Goal: Transaction & Acquisition: Purchase product/service

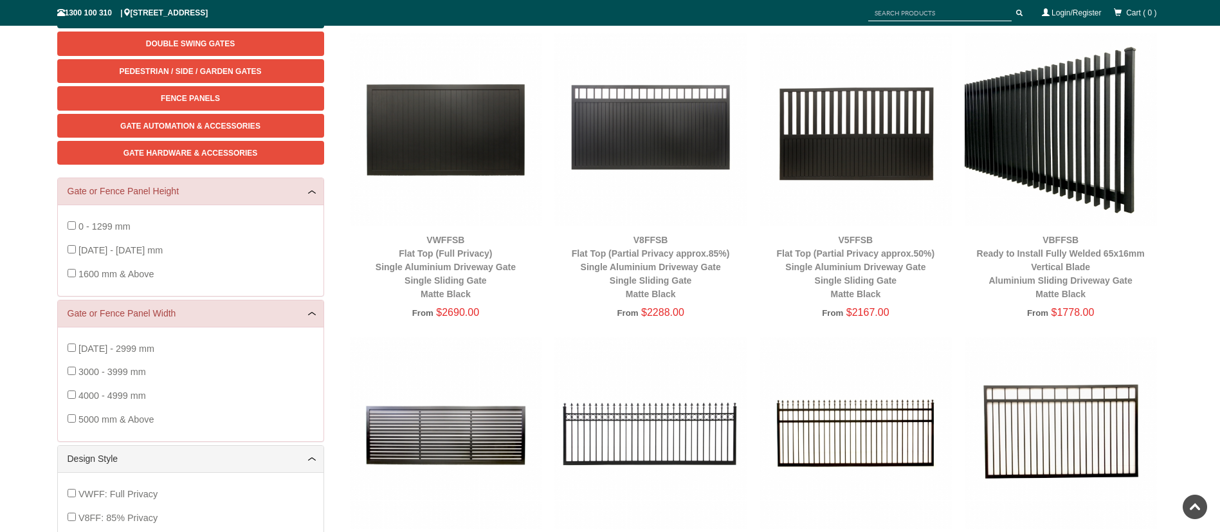
scroll to position [200, 0]
click at [1039, 401] on img at bounding box center [1061, 432] width 192 height 192
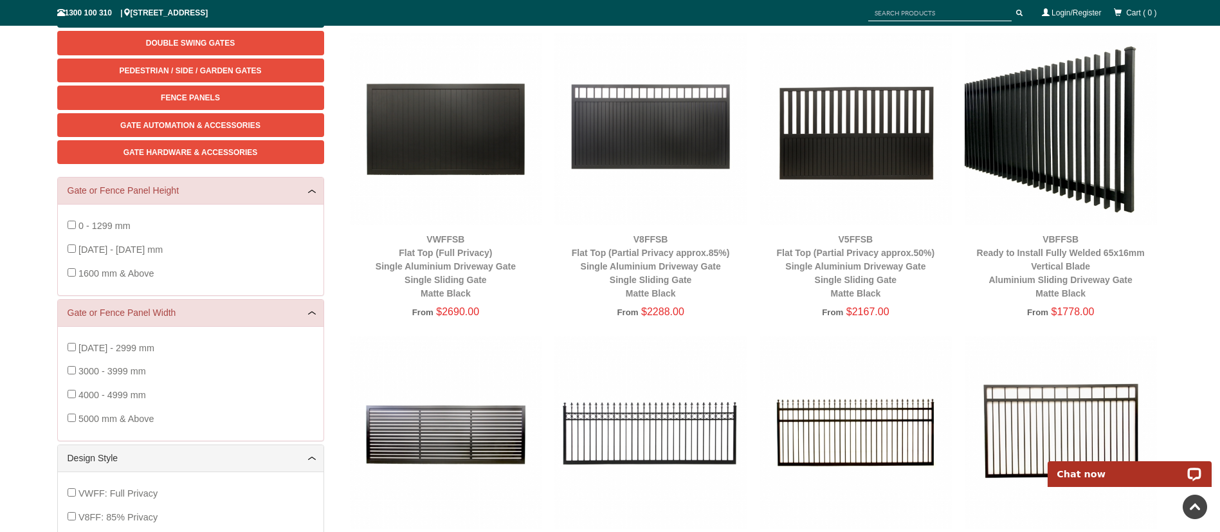
scroll to position [0, 0]
click at [1039, 401] on img at bounding box center [1061, 432] width 192 height 192
click at [1074, 376] on img at bounding box center [1061, 432] width 192 height 192
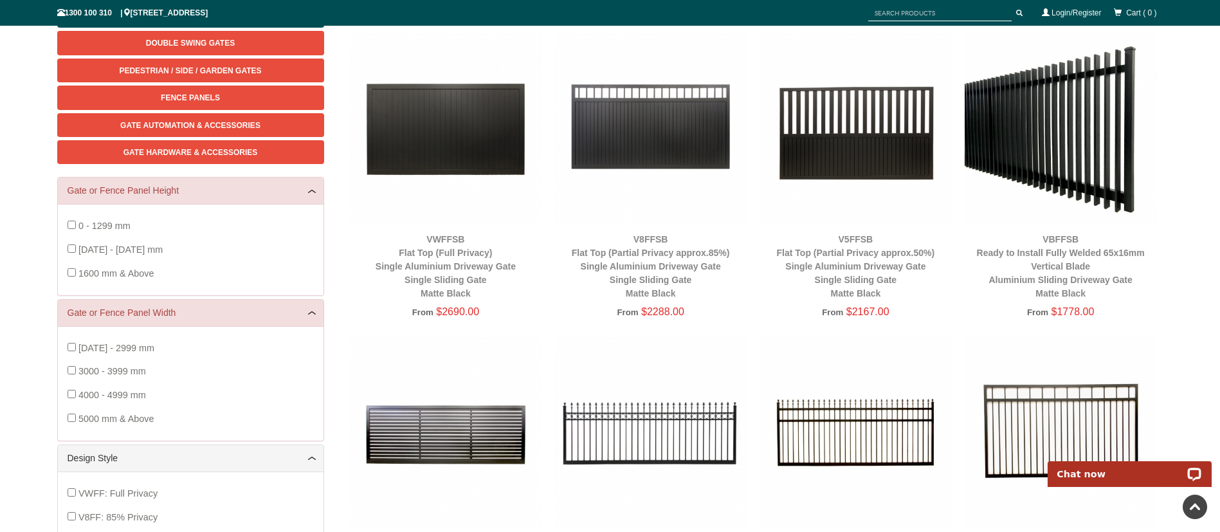
click at [1061, 424] on img at bounding box center [1061, 432] width 192 height 192
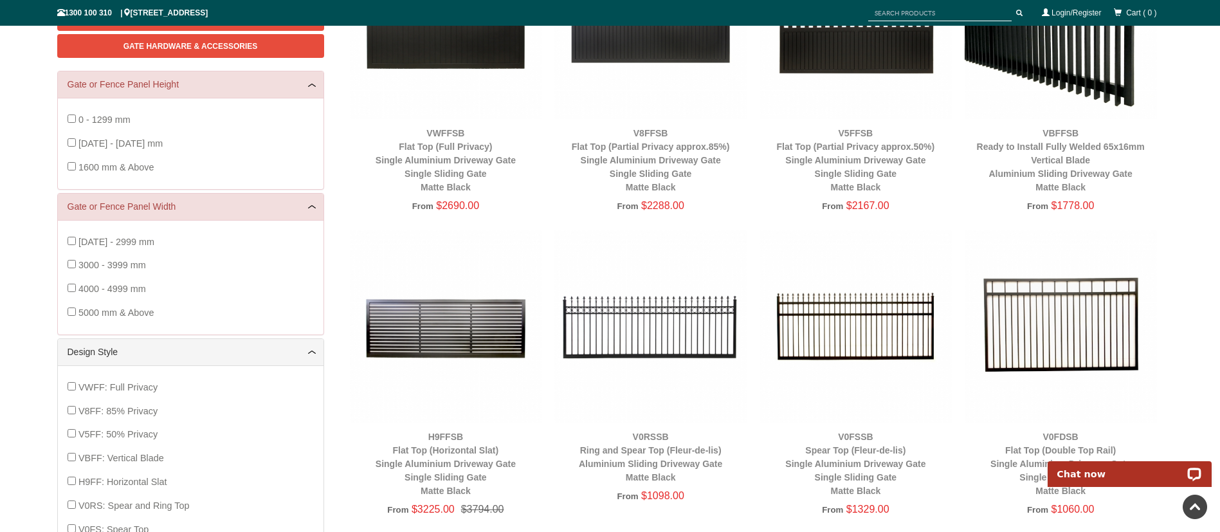
scroll to position [307, 0]
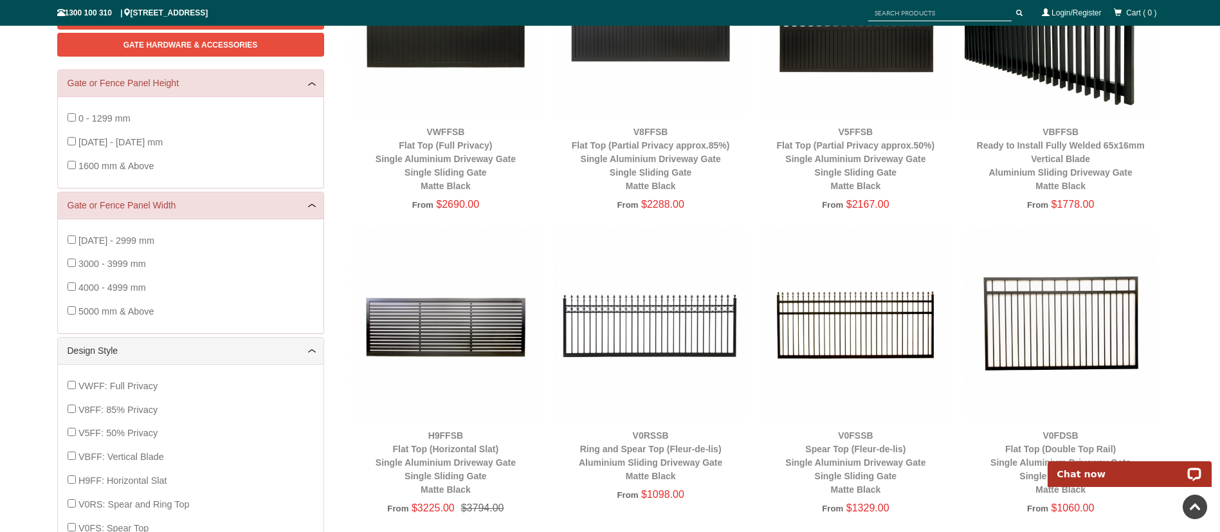
click at [1078, 328] on img at bounding box center [1061, 325] width 192 height 192
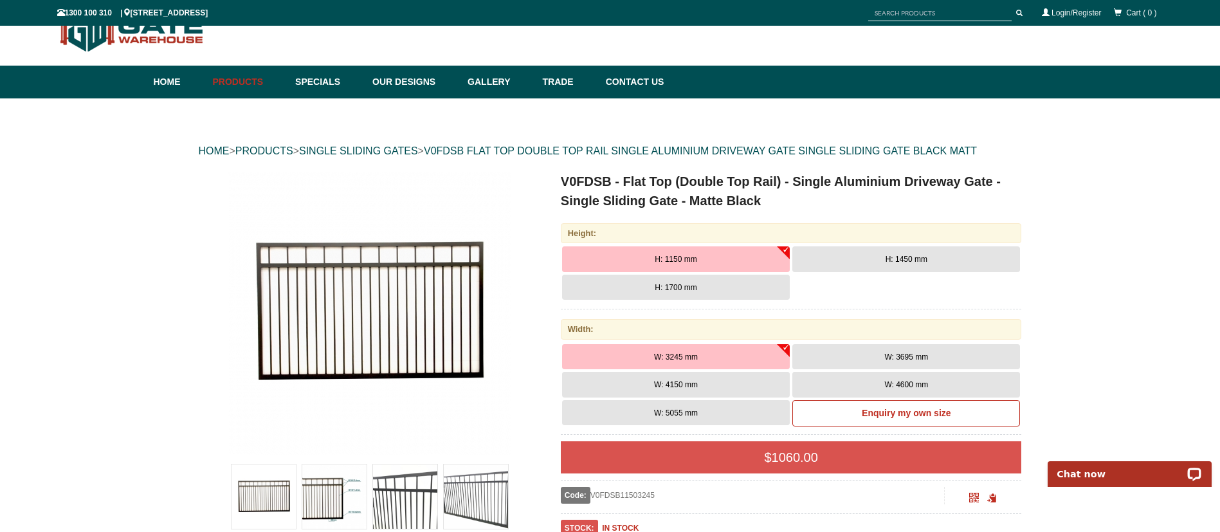
click at [485, 495] on img at bounding box center [476, 496] width 64 height 64
click at [343, 479] on img at bounding box center [334, 496] width 64 height 64
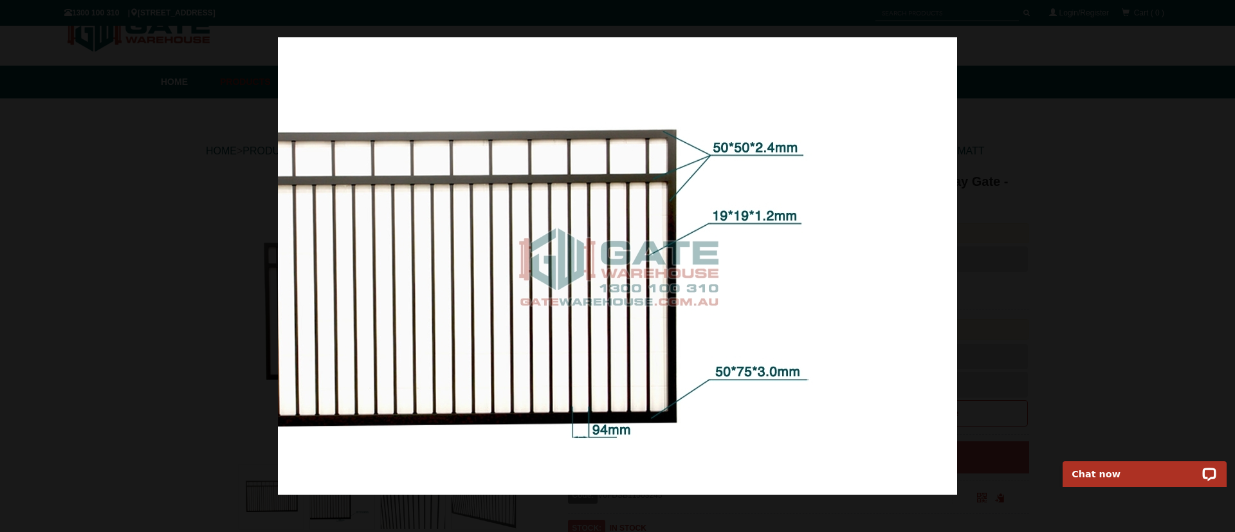
click at [1115, 235] on div at bounding box center [617, 266] width 1235 height 532
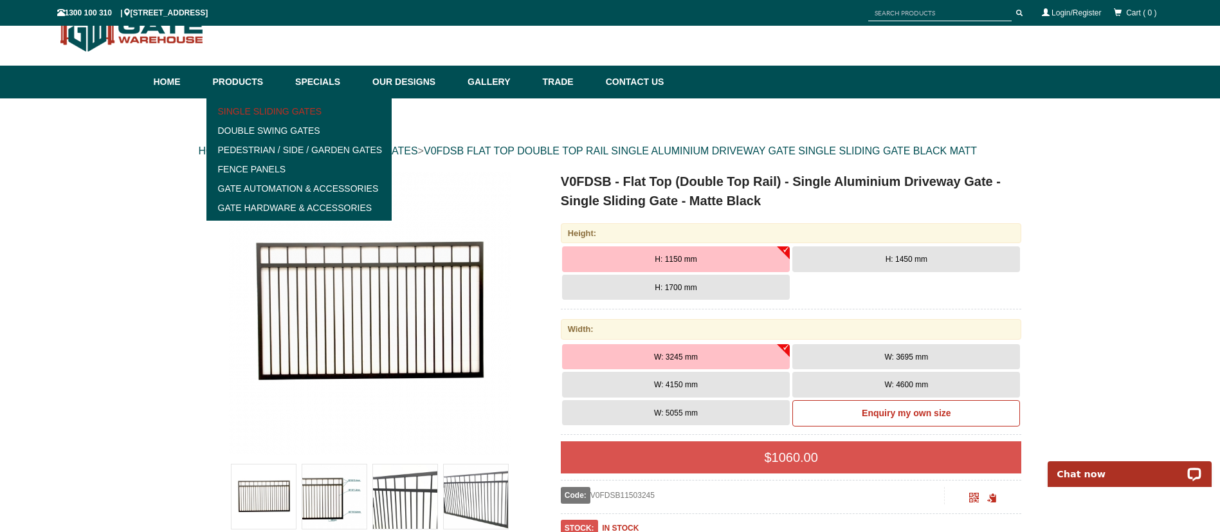
click at [252, 104] on link "Single Sliding Gates" at bounding box center [299, 111] width 178 height 19
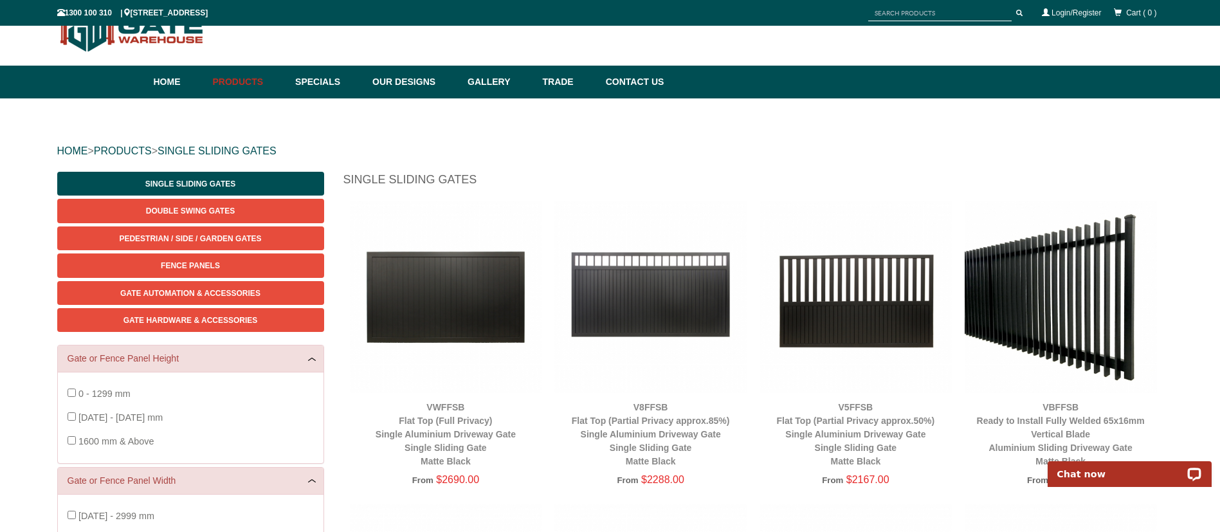
click at [650, 279] on img at bounding box center [651, 297] width 192 height 192
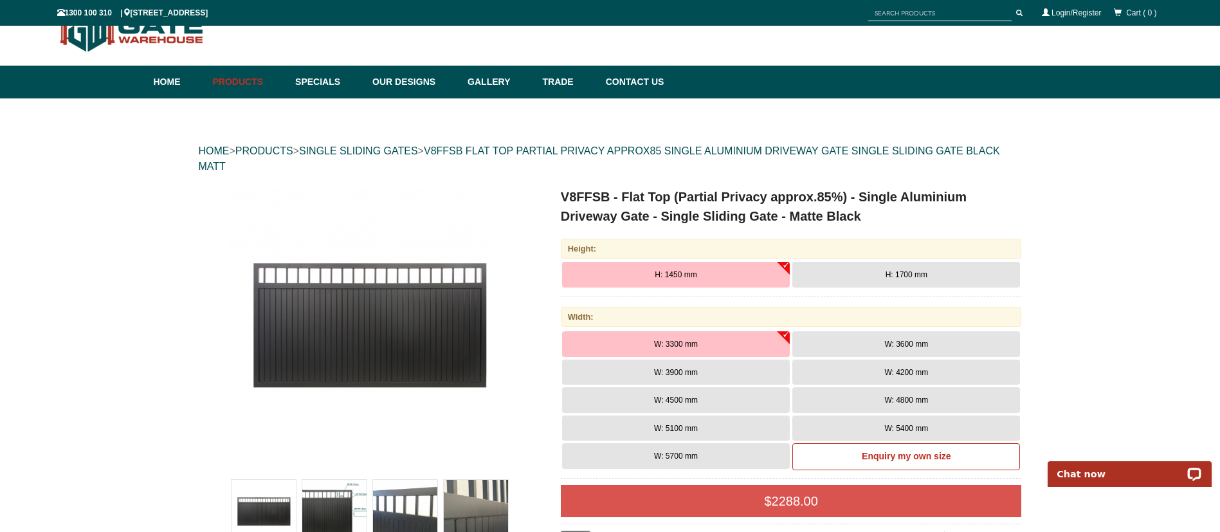
click at [903, 270] on span "H: 1700 mm" at bounding box center [907, 274] width 42 height 9
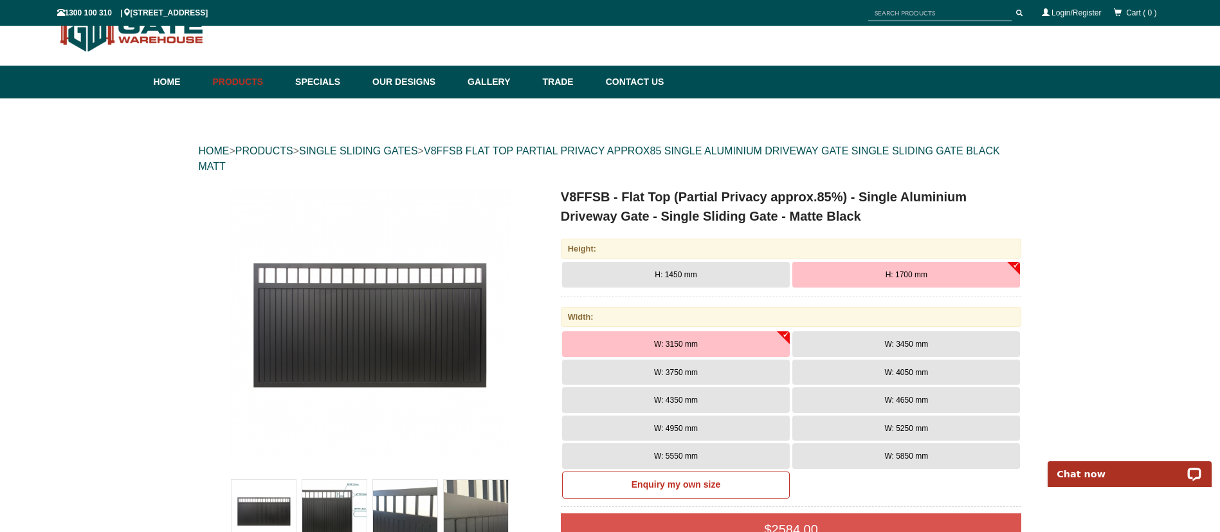
click at [908, 461] on button "W: 5850 mm" at bounding box center [907, 456] width 228 height 26
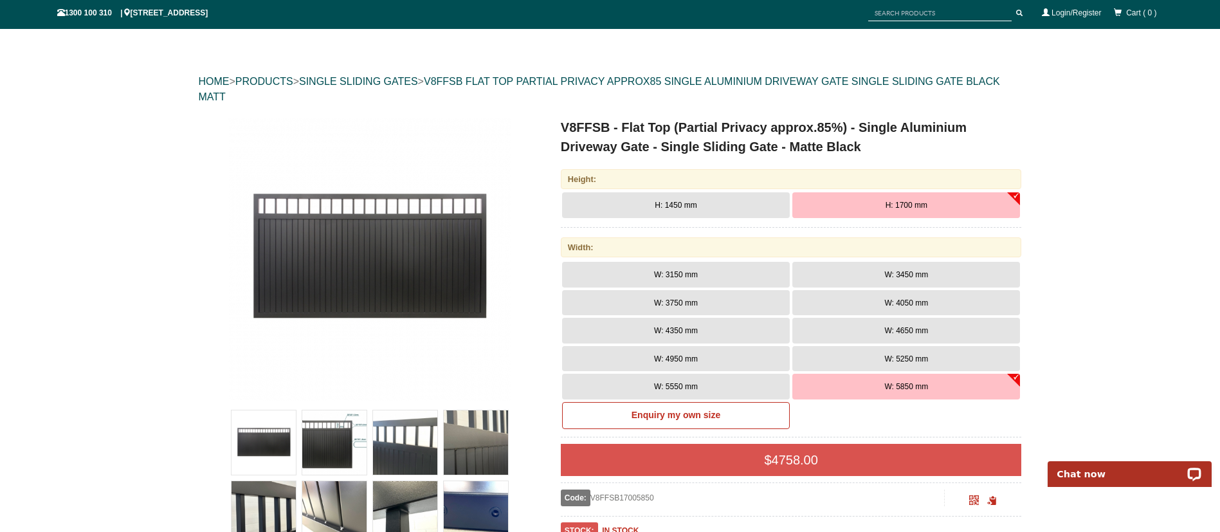
scroll to position [104, 0]
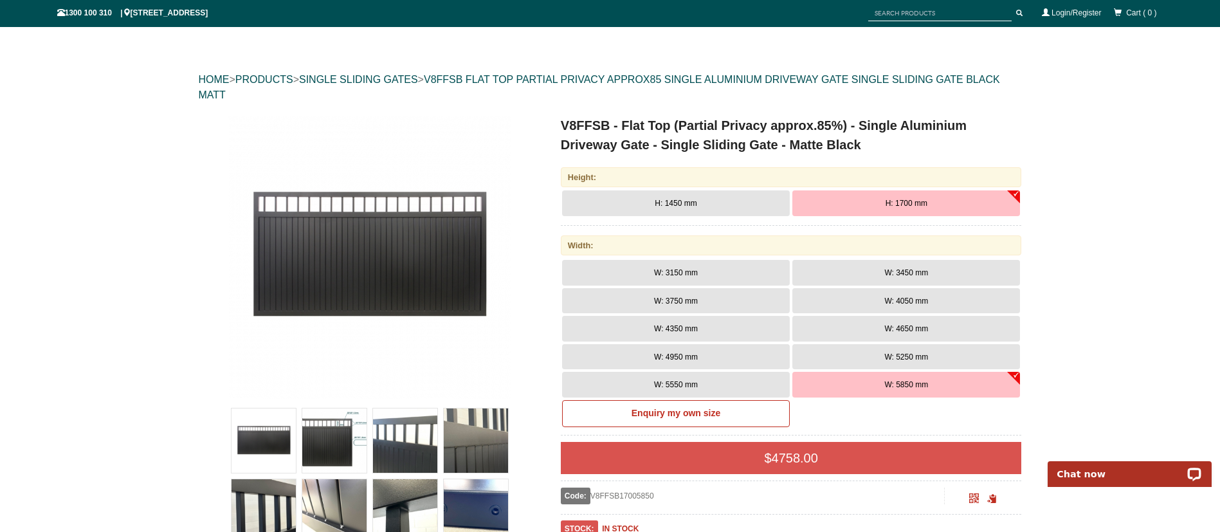
click at [899, 275] on span "W: 3450 mm" at bounding box center [907, 272] width 44 height 9
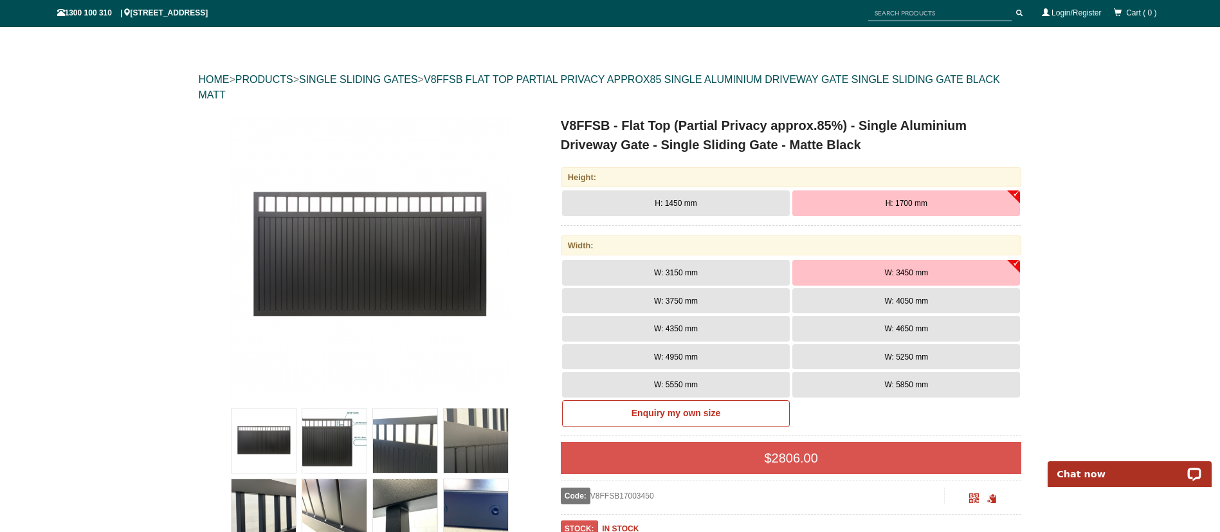
click at [752, 291] on button "W: 3750 mm" at bounding box center [676, 301] width 228 height 26
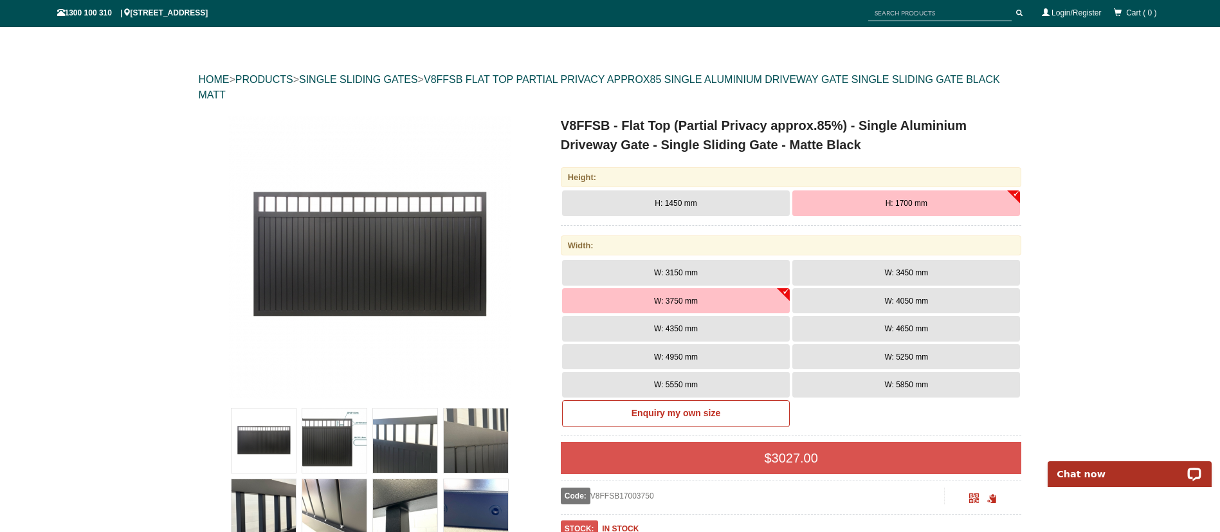
click at [852, 274] on button "W: 3450 mm" at bounding box center [907, 273] width 228 height 26
